Goal: Book appointment/travel/reservation

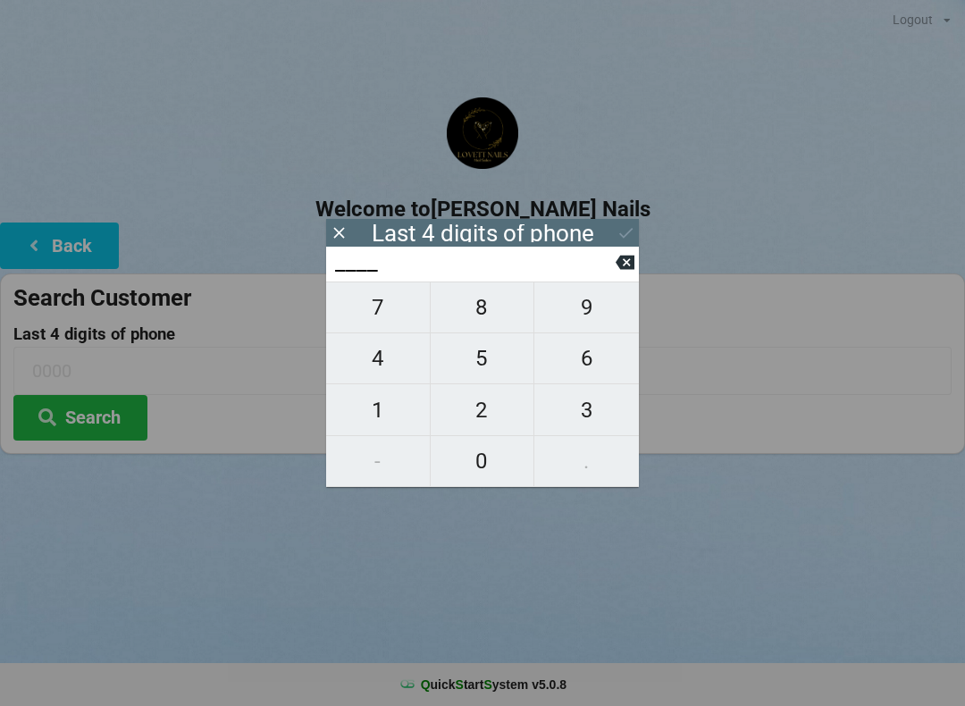
click at [600, 410] on span "3" at bounding box center [586, 410] width 105 height 38
type input "3___"
click at [596, 423] on span "3" at bounding box center [586, 410] width 105 height 38
type input "33__"
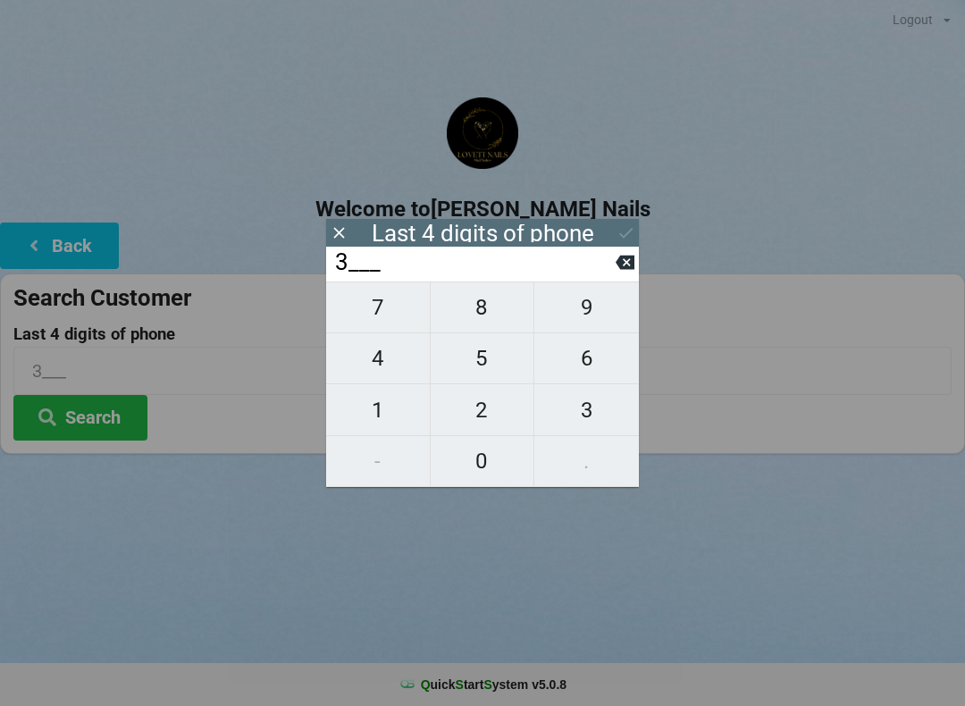
type input "33__"
click at [483, 475] on span "0" at bounding box center [483, 461] width 104 height 38
type input "330_"
click at [491, 416] on span "2" at bounding box center [483, 410] width 104 height 38
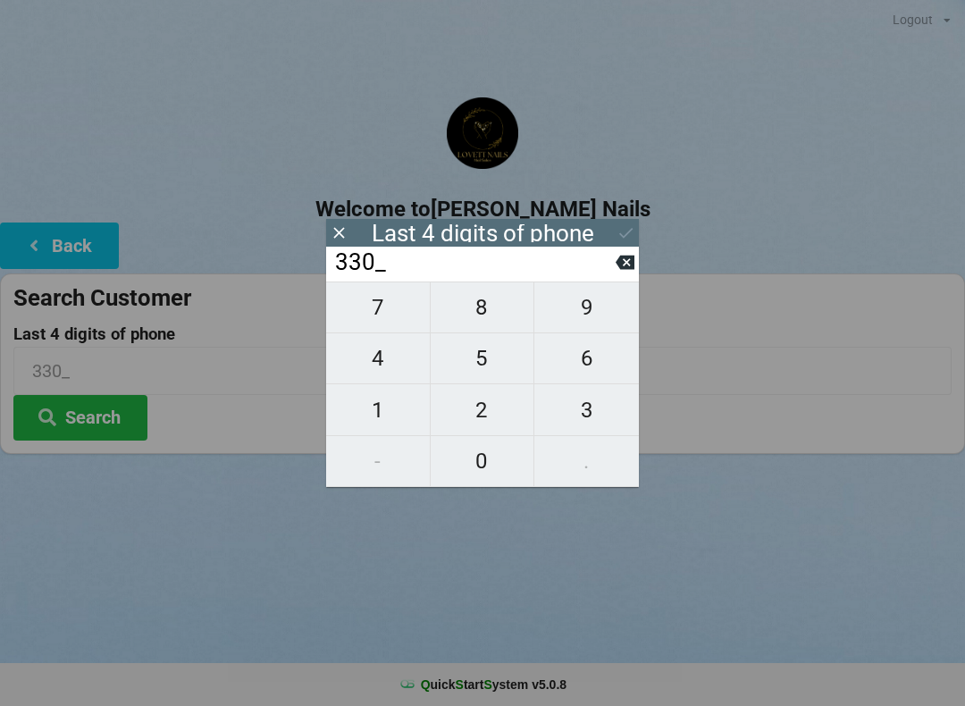
type input "3302"
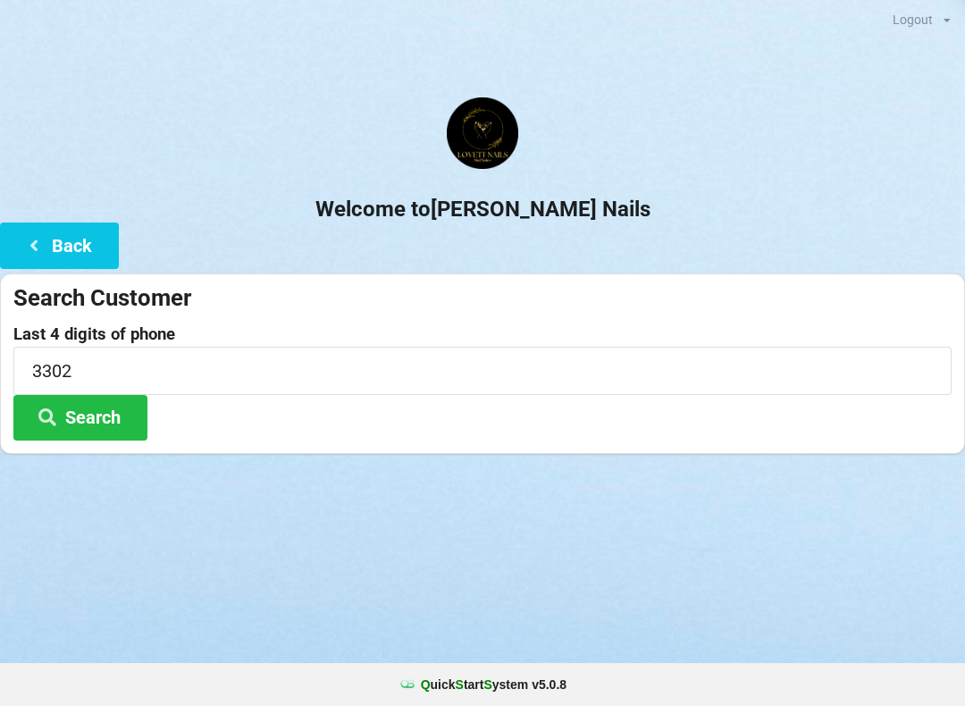
click at [85, 434] on button "Search" at bounding box center [80, 418] width 134 height 46
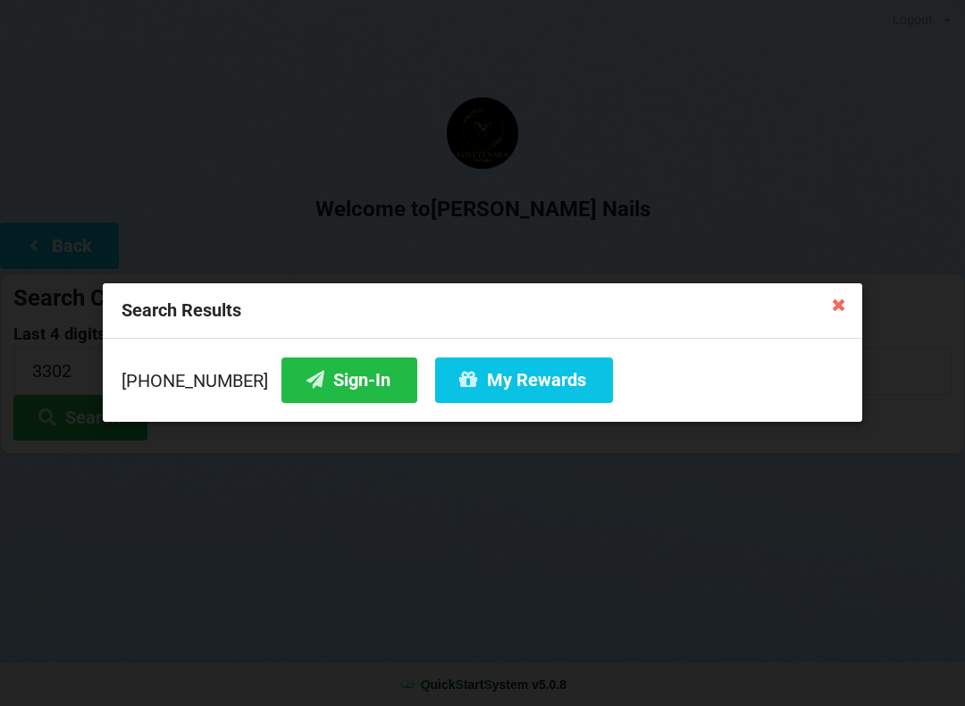
click at [315, 378] on button "Sign-In" at bounding box center [350, 380] width 136 height 46
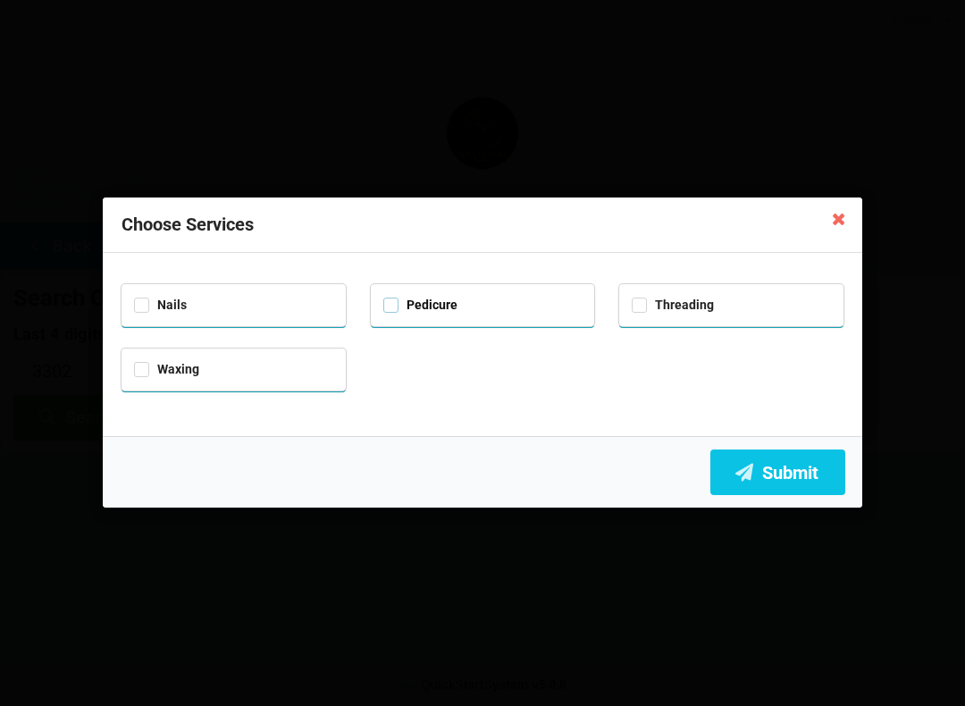
click at [405, 298] on label "Pedicure" at bounding box center [420, 305] width 74 height 15
checkbox input "true"
click at [805, 476] on button "Submit" at bounding box center [777, 473] width 135 height 46
